Goal: Information Seeking & Learning: Learn about a topic

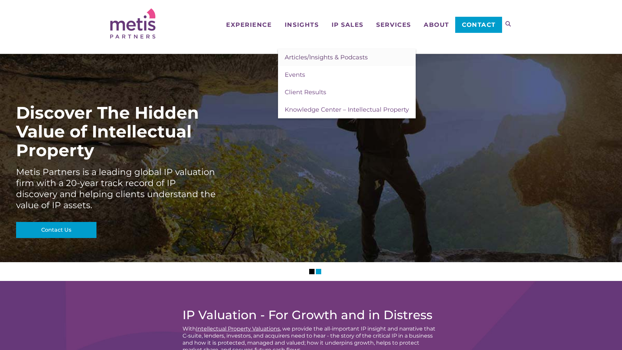
click at [315, 59] on span "Articles/Insights & Podcasts" at bounding box center [326, 57] width 83 height 7
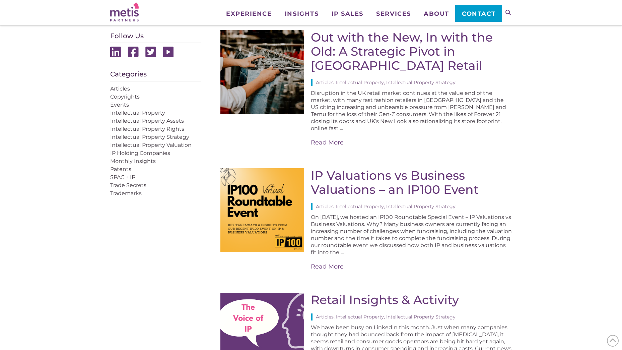
drag, startPoint x: 284, startPoint y: 119, endPoint x: 283, endPoint y: 136, distance: 17.4
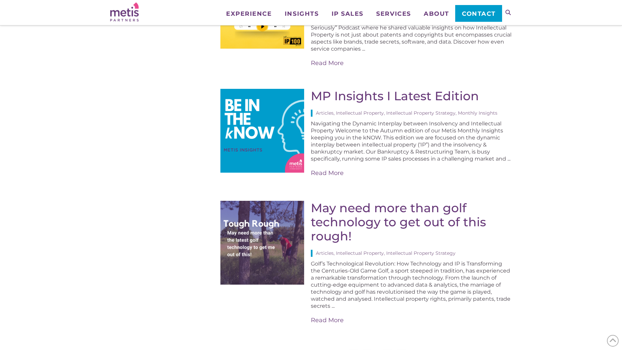
scroll to position [1239, 0]
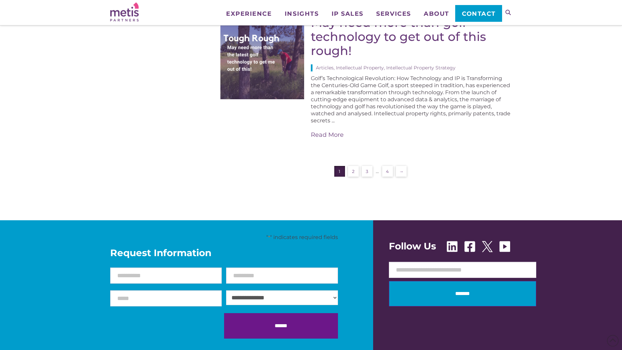
drag, startPoint x: 283, startPoint y: 136, endPoint x: 150, endPoint y: 121, distance: 133.8
click at [392, 167] on link "4" at bounding box center [387, 171] width 11 height 11
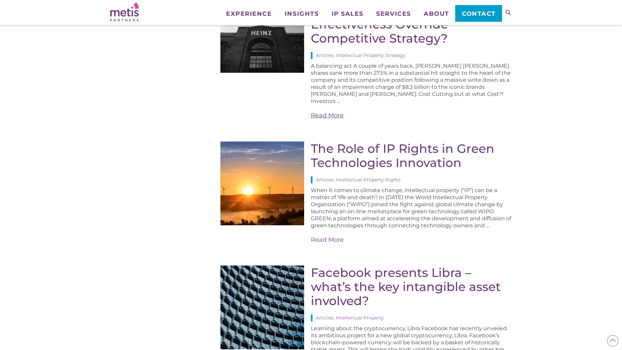
scroll to position [1139, 0]
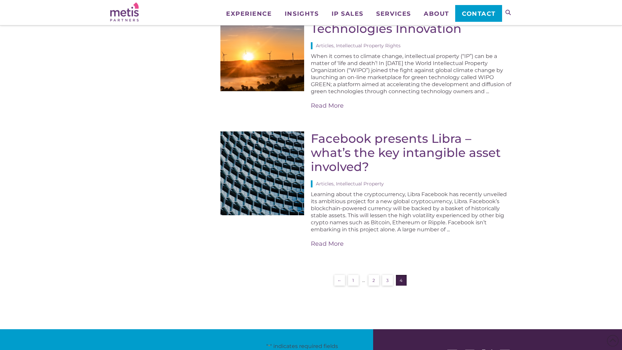
drag, startPoint x: 398, startPoint y: 262, endPoint x: 395, endPoint y: 256, distance: 7.5
click at [398, 275] on span "4" at bounding box center [401, 280] width 11 height 11
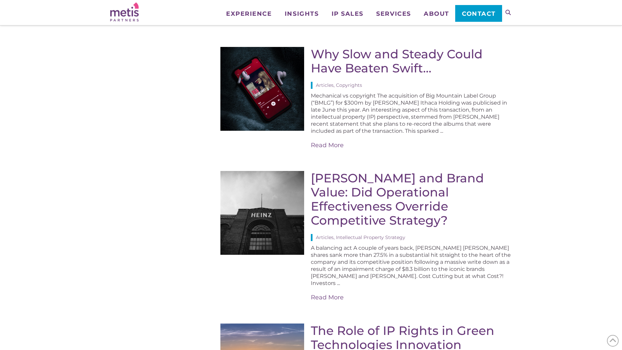
scroll to position [871, 0]
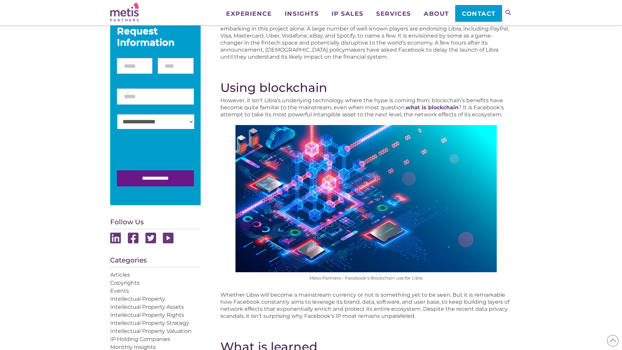
scroll to position [100, 0]
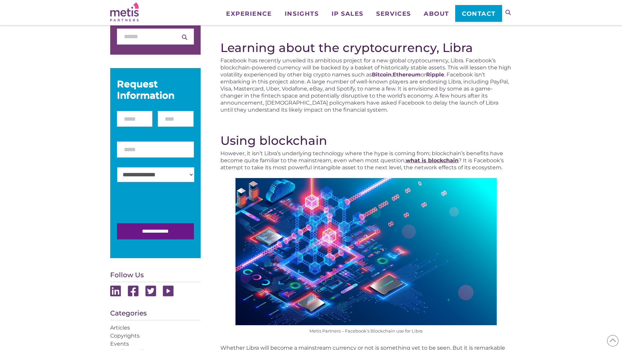
click at [416, 159] on strong "what is blockchain" at bounding box center [432, 160] width 53 height 6
